Goal: Transaction & Acquisition: Obtain resource

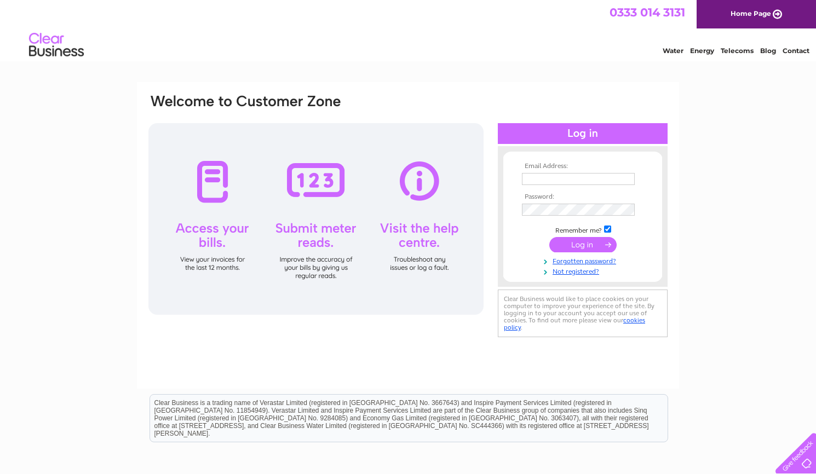
type input "finance@simpsonmarwick.com"
click at [586, 240] on input "submit" at bounding box center [582, 244] width 67 height 15
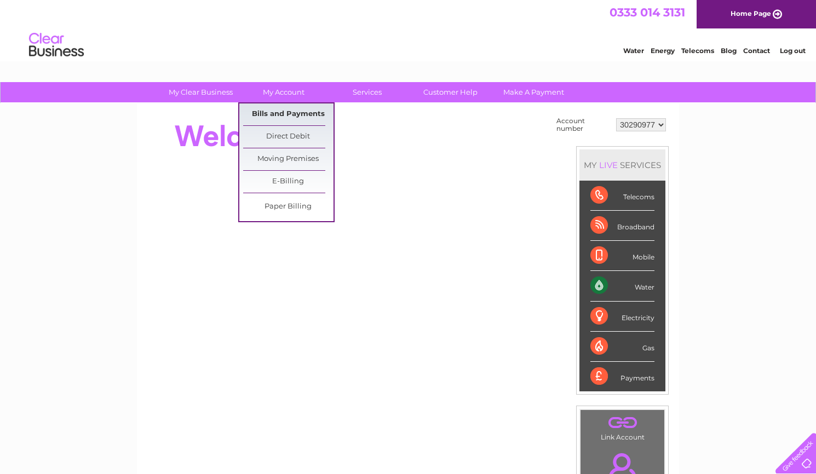
click at [284, 117] on link "Bills and Payments" at bounding box center [288, 114] width 90 height 22
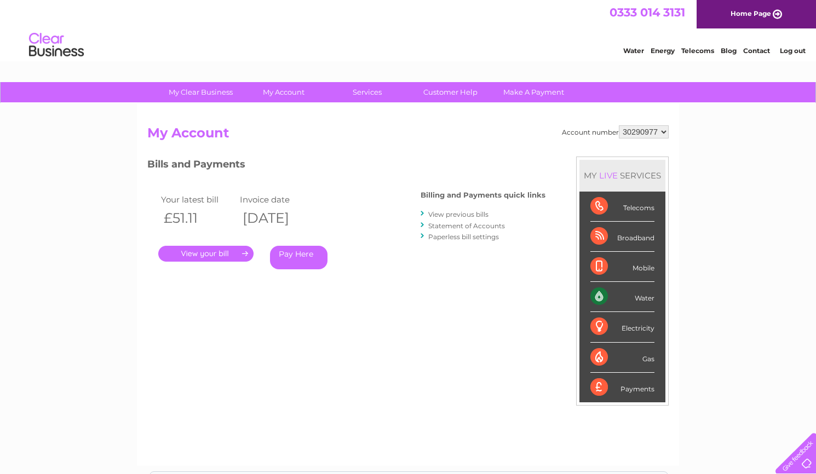
click at [204, 256] on link "." at bounding box center [205, 254] width 95 height 16
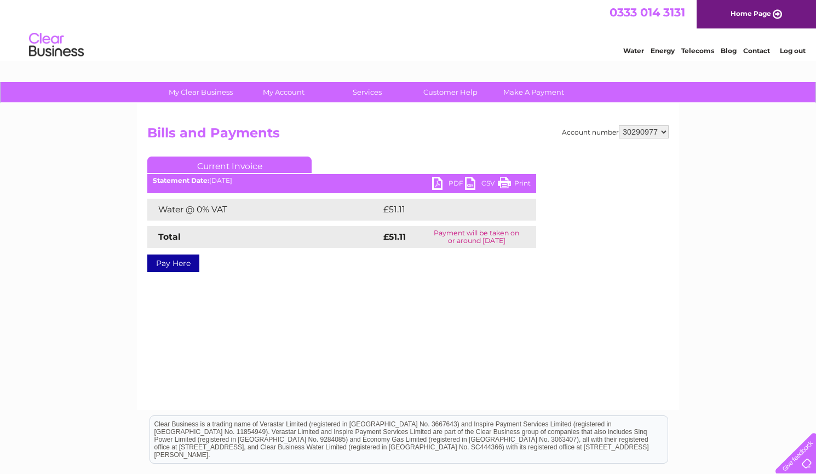
click at [446, 184] on link "PDF" at bounding box center [448, 185] width 33 height 16
click at [356, 19] on div "0333 014 3131 Home Page" at bounding box center [408, 14] width 816 height 28
click at [325, 324] on div "Account number 30290977 Bills and Payments Current Invoice PDF CSV Print £51.11" at bounding box center [408, 256] width 542 height 307
